Goal: Stay updated: Stay updated

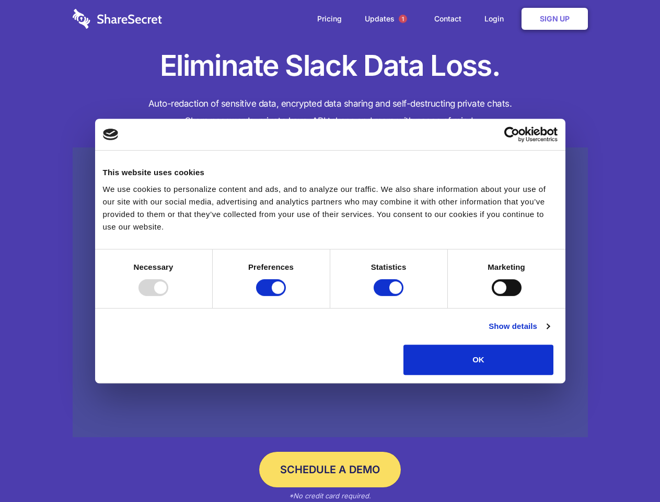
click at [168, 296] on div at bounding box center [154, 287] width 30 height 17
click at [286, 296] on input "Preferences" at bounding box center [271, 287] width 30 height 17
checkbox input "false"
click at [390, 296] on input "Statistics" at bounding box center [389, 287] width 30 height 17
checkbox input "false"
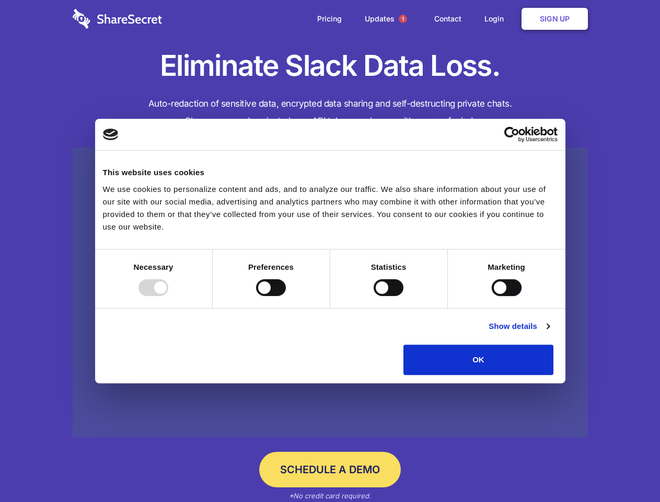
click at [492, 296] on input "Marketing" at bounding box center [507, 287] width 30 height 17
checkbox input "true"
click at [549, 333] on link "Show details" at bounding box center [519, 326] width 61 height 13
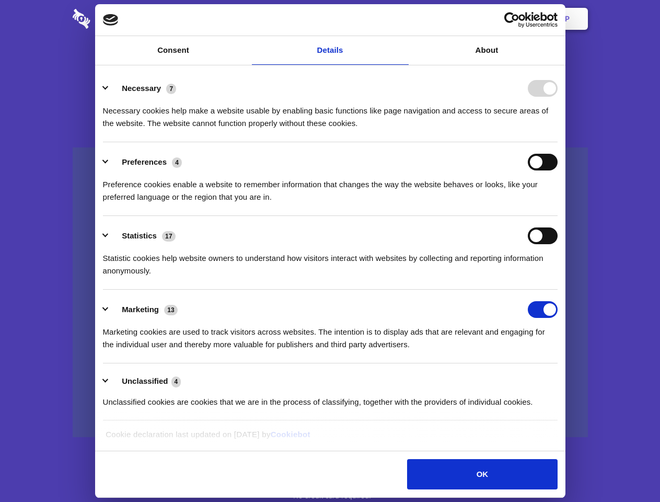
click at [558, 290] on li "Statistics 17 Statistic cookies help website owners to understand how visitors …" at bounding box center [330, 253] width 455 height 74
click at [403, 19] on span "1" at bounding box center [403, 19] width 8 height 8
